Goal: Transaction & Acquisition: Purchase product/service

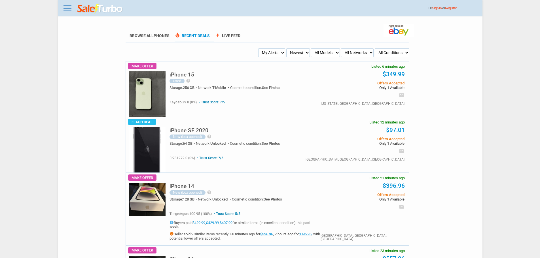
click at [269, 56] on select "My Alerts All Deals BIN Only w/ Offers Only" at bounding box center [271, 52] width 27 height 9
select select "flash_bin"
click at [260, 49] on select "My Alerts All Deals BIN Only w/ Offers Only" at bounding box center [271, 52] width 27 height 9
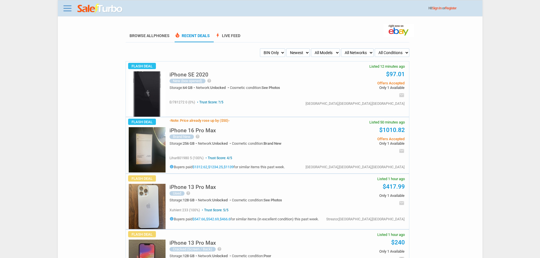
click at [149, 137] on img at bounding box center [147, 149] width 37 height 45
click at [202, 166] on link "$1312.62" at bounding box center [199, 167] width 15 height 4
